Goal: Task Accomplishment & Management: Use online tool/utility

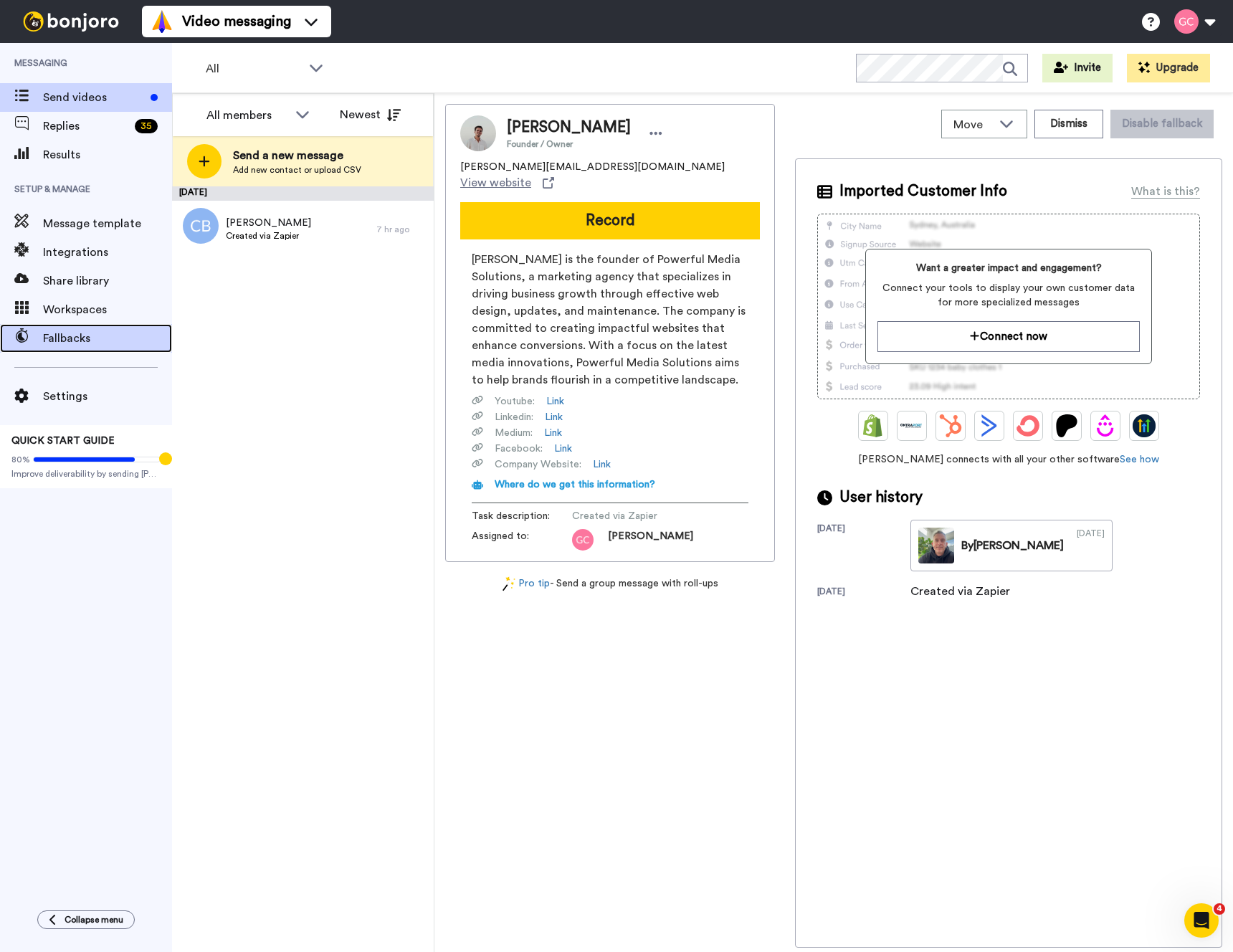
click at [74, 338] on span "Fallbacks" at bounding box center [107, 338] width 129 height 17
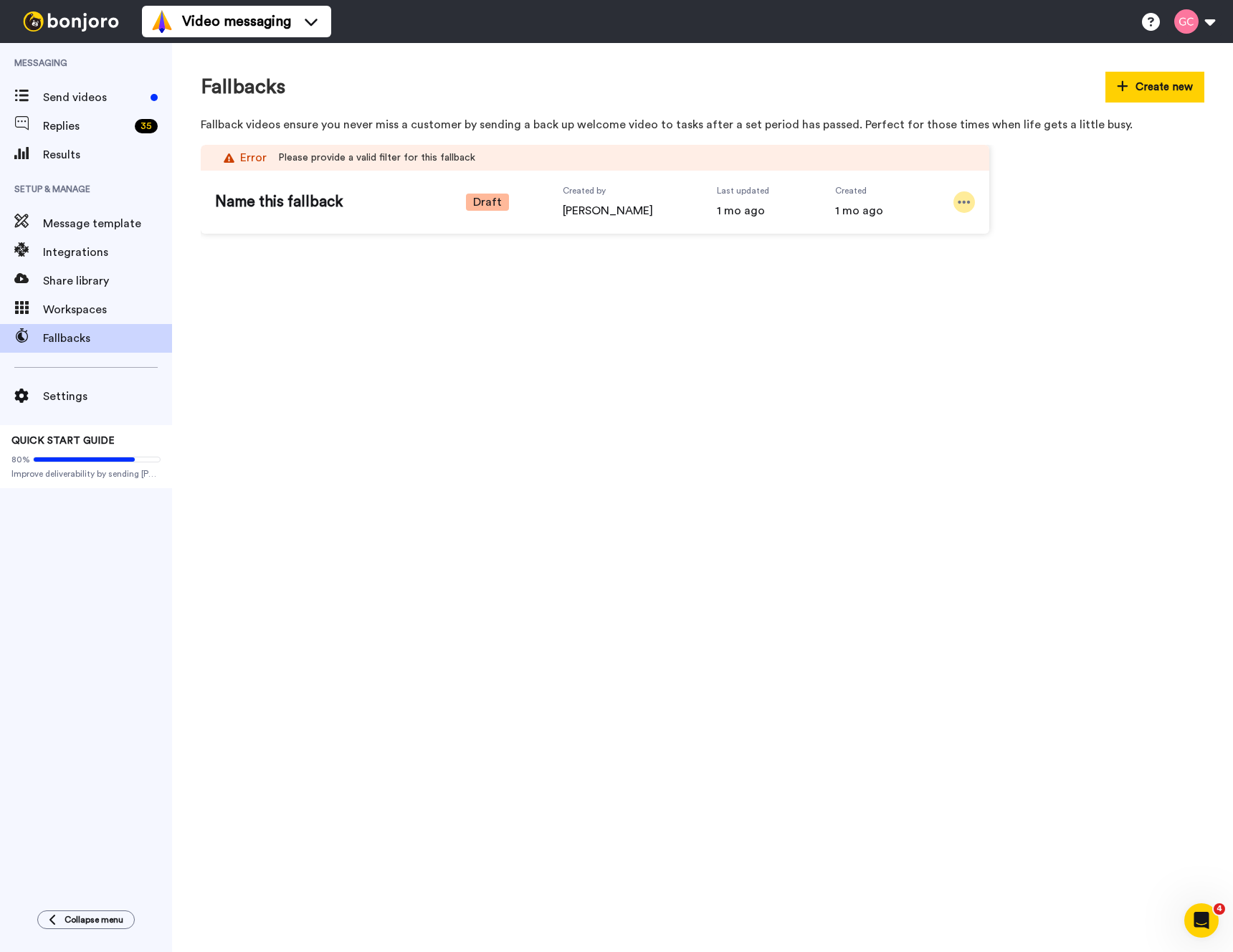
click at [966, 203] on icon at bounding box center [964, 202] width 13 height 14
click at [270, 200] on span "Name this fallback" at bounding box center [314, 202] width 197 height 21
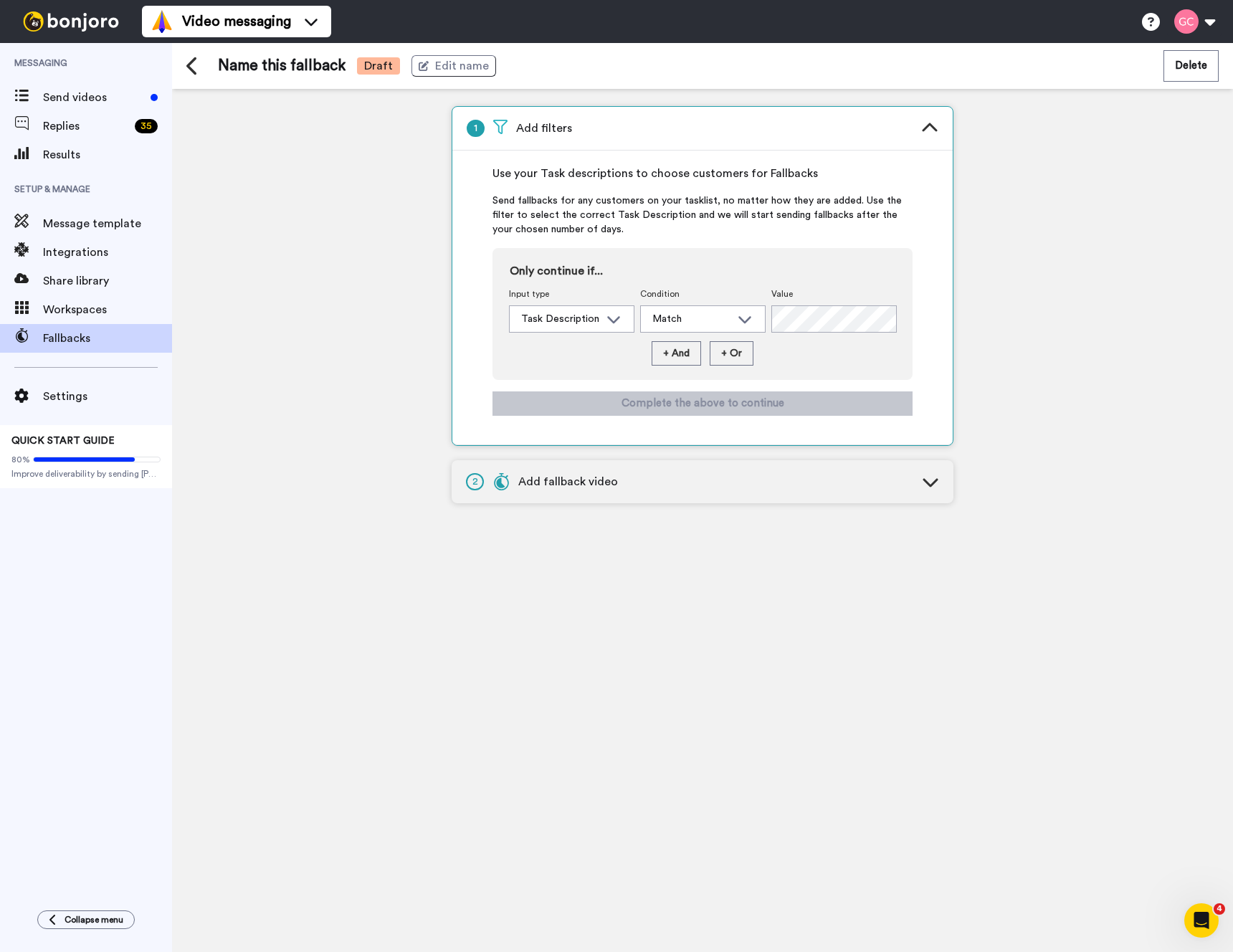
click at [701, 478] on div "2 Add fallback video" at bounding box center [702, 482] width 502 height 43
click at [192, 67] on icon at bounding box center [193, 66] width 13 height 20
